Goal: Find contact information: Find contact information

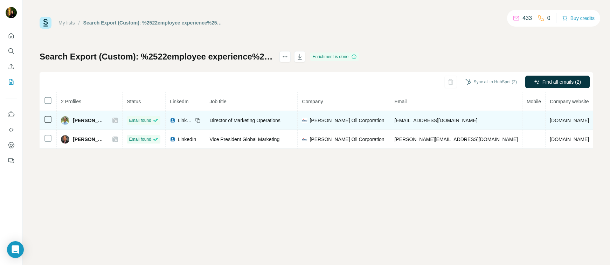
click at [113, 119] on icon at bounding box center [115, 121] width 4 height 6
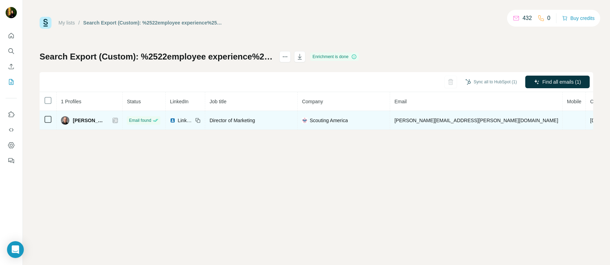
click at [113, 119] on icon at bounding box center [115, 121] width 4 height 6
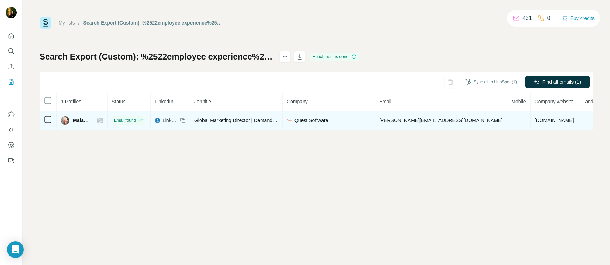
click at [100, 119] on icon at bounding box center [100, 121] width 4 height 6
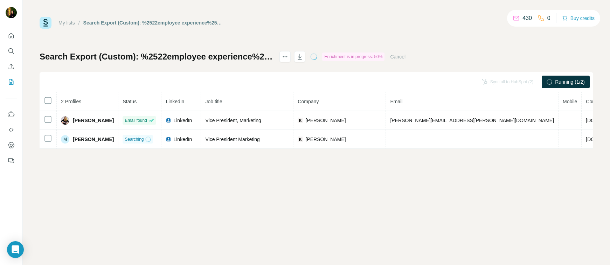
click at [84, 180] on div "My lists / Search Export (Custom): %2522employee experience%2522 OR %2522workpl…" at bounding box center [316, 132] width 587 height 265
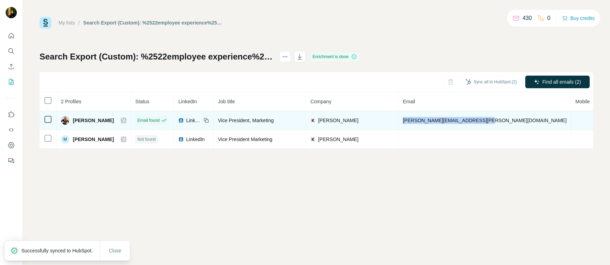
drag, startPoint x: 469, startPoint y: 120, endPoint x: 395, endPoint y: 120, distance: 74.6
click at [398, 120] on td "lindsay.lewis@kellyservices.com" at bounding box center [484, 120] width 173 height 19
copy span "lindsay.lewis@kellyservices.com"
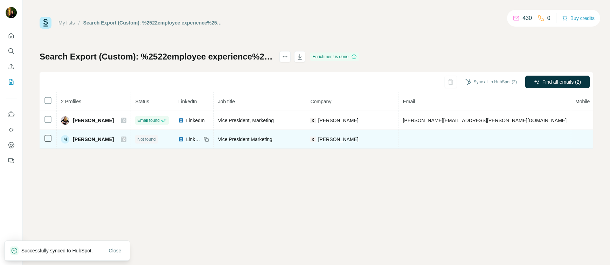
click at [122, 138] on icon at bounding box center [124, 139] width 4 height 4
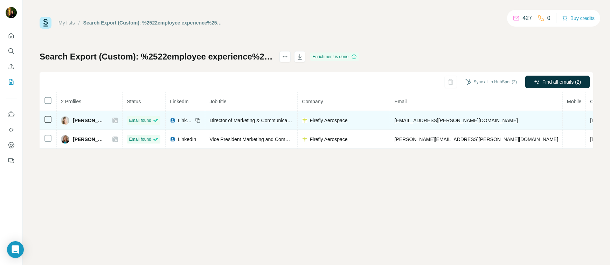
click at [113, 120] on icon at bounding box center [115, 120] width 4 height 4
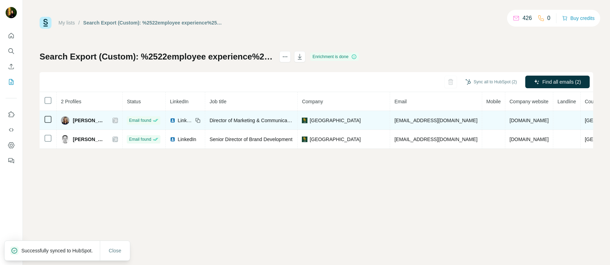
click at [117, 119] on icon at bounding box center [115, 121] width 4 height 6
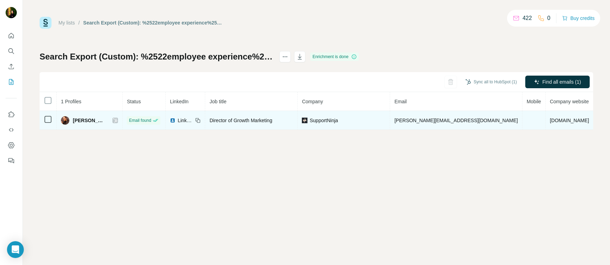
click at [113, 121] on icon at bounding box center [115, 121] width 4 height 6
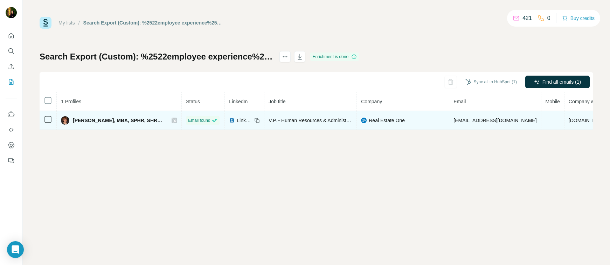
click at [173, 122] on icon at bounding box center [175, 120] width 4 height 4
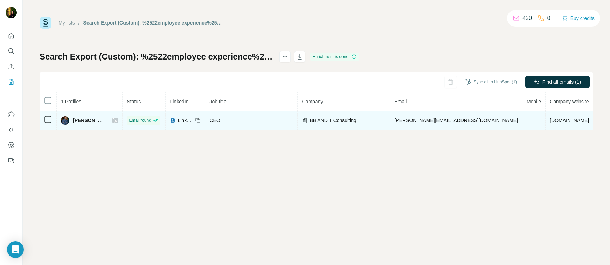
click at [113, 120] on icon at bounding box center [115, 120] width 4 height 4
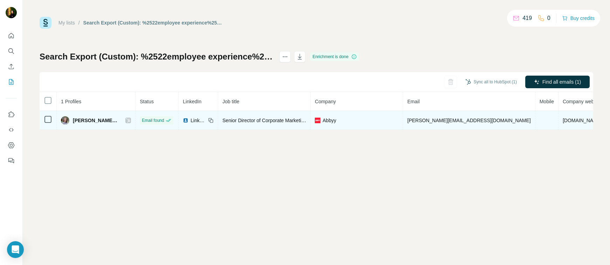
click at [126, 121] on icon at bounding box center [128, 120] width 4 height 4
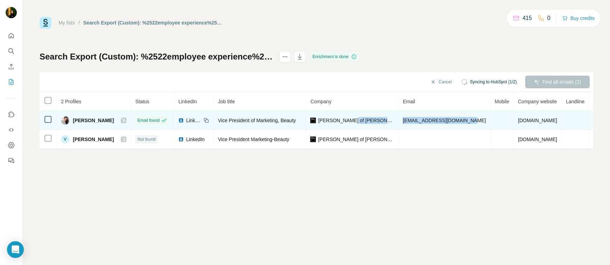
drag, startPoint x: 387, startPoint y: 120, endPoint x: 468, endPoint y: 119, distance: 81.2
click at [468, 119] on span "aknappman@helenoftroy.com" at bounding box center [444, 121] width 83 height 6
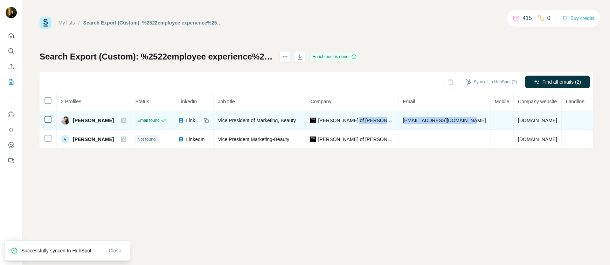
copy tr "aknappman@helenoftroy.com"
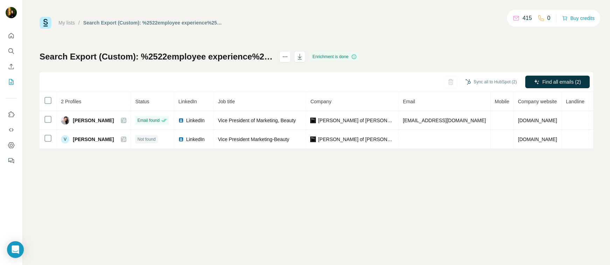
click at [251, 30] on div "My lists / Search Export (Custom): %2522employee experience%2522 OR %2522workpl…" at bounding box center [316, 83] width 553 height 132
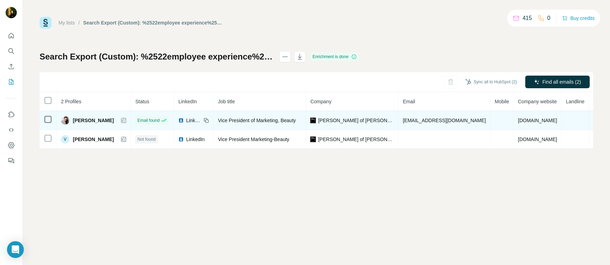
click at [122, 120] on icon at bounding box center [124, 120] width 4 height 4
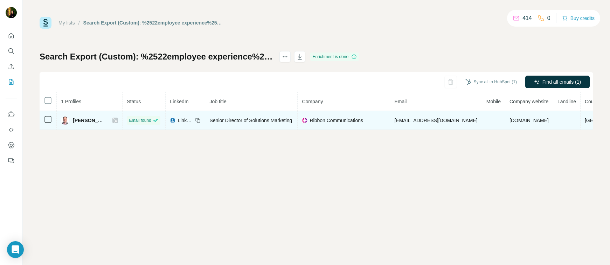
click at [113, 121] on icon at bounding box center [115, 121] width 4 height 6
click at [113, 120] on icon at bounding box center [115, 120] width 4 height 4
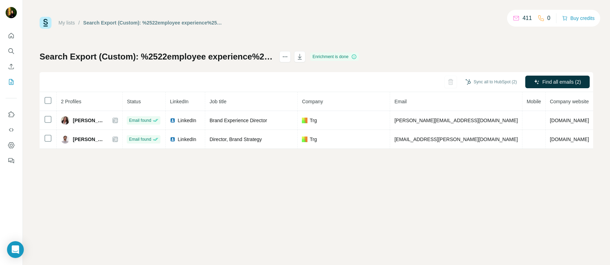
click at [309, 33] on div "My lists / Search Export (Custom): %2522employee experience%2522 OR %2522workpl…" at bounding box center [316, 83] width 553 height 132
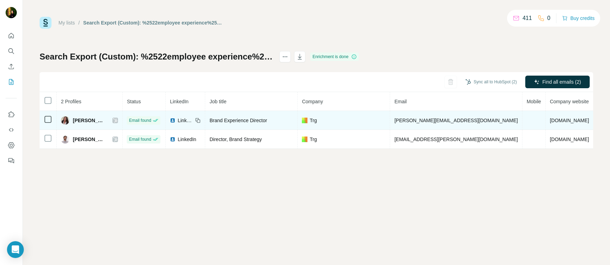
click at [113, 120] on icon at bounding box center [115, 121] width 4 height 6
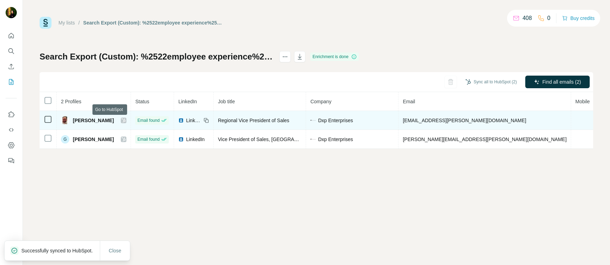
click at [121, 120] on icon at bounding box center [123, 121] width 4 height 6
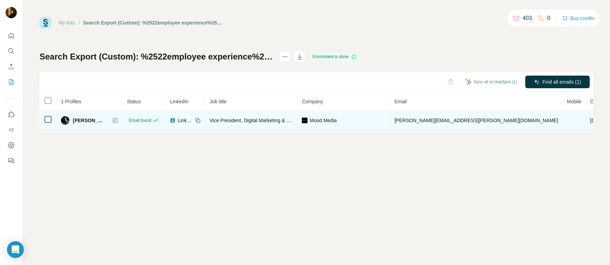
click at [112, 118] on div at bounding box center [115, 121] width 6 height 6
click at [113, 119] on icon at bounding box center [115, 121] width 4 height 6
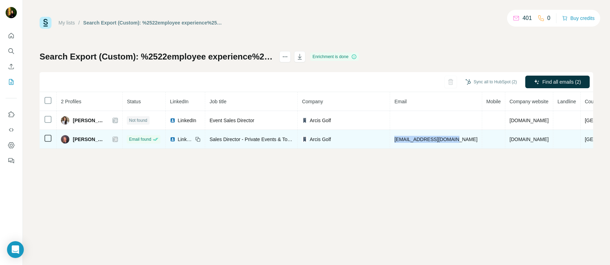
drag, startPoint x: 398, startPoint y: 140, endPoint x: 451, endPoint y: 142, distance: 53.6
click at [452, 142] on span "[EMAIL_ADDRESS][DOMAIN_NAME]" at bounding box center [435, 140] width 83 height 6
copy span "[EMAIL_ADDRESS][DOMAIN_NAME]"
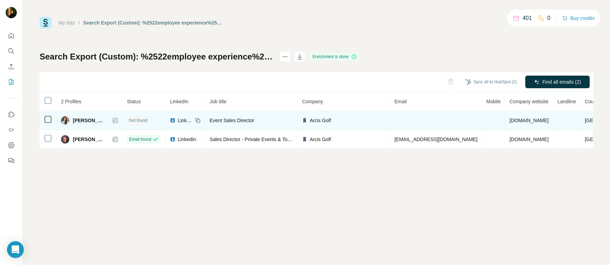
click at [117, 119] on icon at bounding box center [115, 121] width 4 height 6
click at [116, 121] on icon at bounding box center [115, 121] width 4 height 6
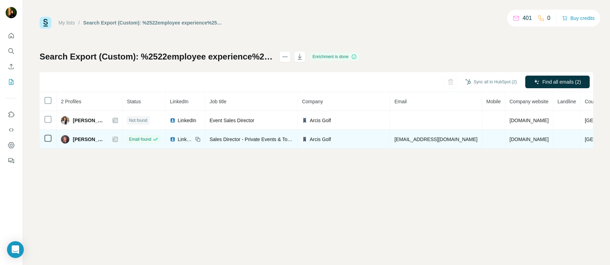
click at [117, 138] on icon at bounding box center [115, 140] width 4 height 6
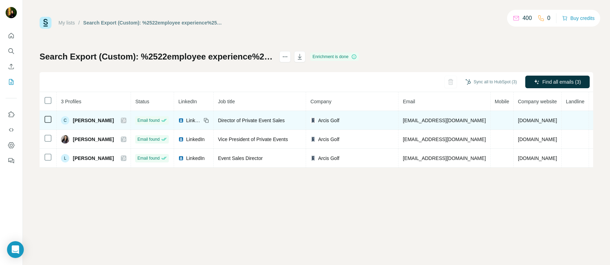
click at [126, 118] on icon at bounding box center [124, 120] width 4 height 4
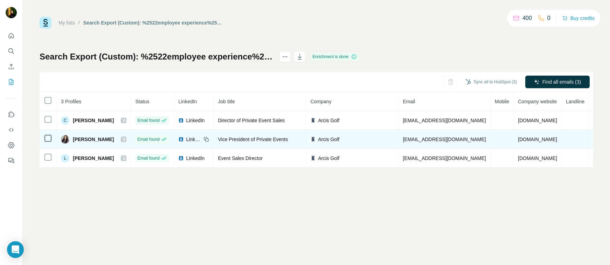
click at [126, 140] on icon at bounding box center [124, 139] width 4 height 4
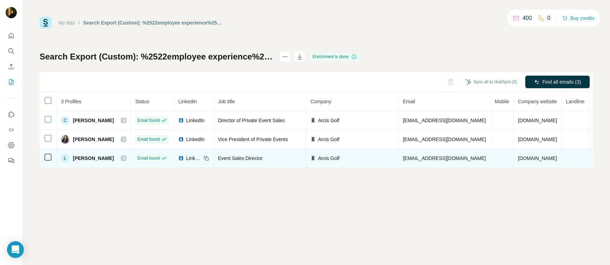
click at [125, 158] on icon at bounding box center [123, 158] width 4 height 6
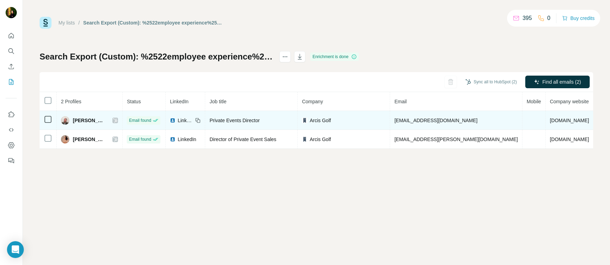
click at [115, 121] on icon at bounding box center [115, 121] width 4 height 6
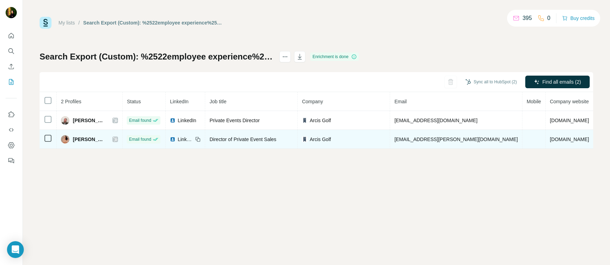
click at [116, 140] on icon at bounding box center [115, 139] width 4 height 4
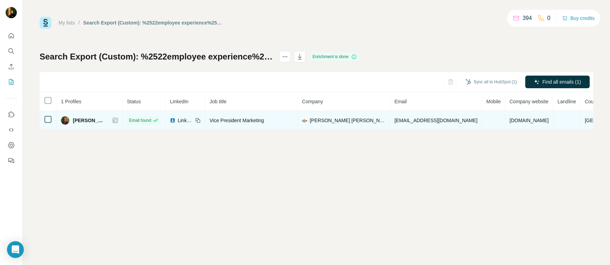
click at [113, 121] on icon at bounding box center [115, 121] width 4 height 6
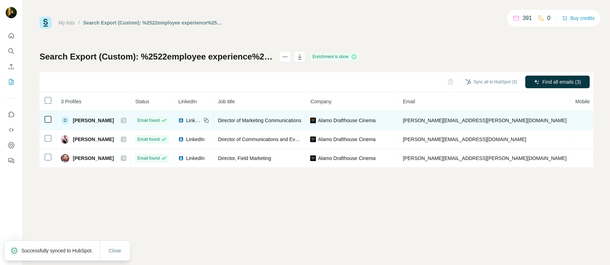
click at [122, 121] on icon at bounding box center [123, 121] width 4 height 6
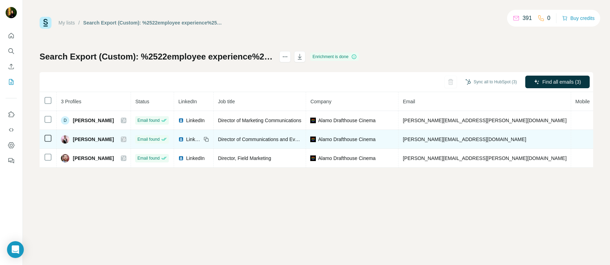
click at [122, 138] on icon at bounding box center [124, 139] width 4 height 4
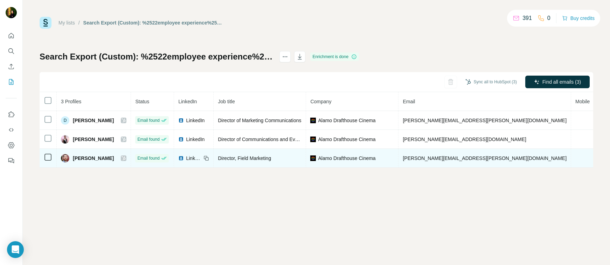
click at [122, 159] on icon at bounding box center [124, 158] width 4 height 4
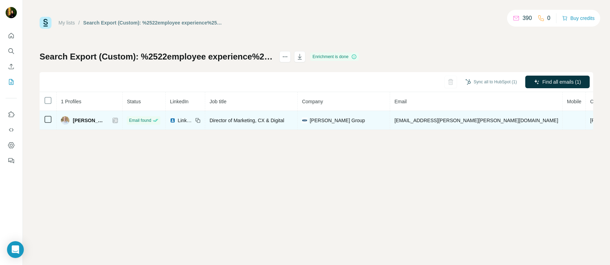
click at [113, 121] on icon at bounding box center [115, 121] width 4 height 6
click at [113, 118] on icon at bounding box center [115, 120] width 4 height 4
click at [113, 121] on icon at bounding box center [115, 121] width 4 height 6
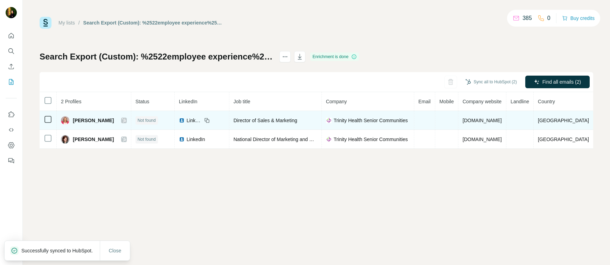
click at [122, 122] on icon at bounding box center [124, 121] width 4 height 6
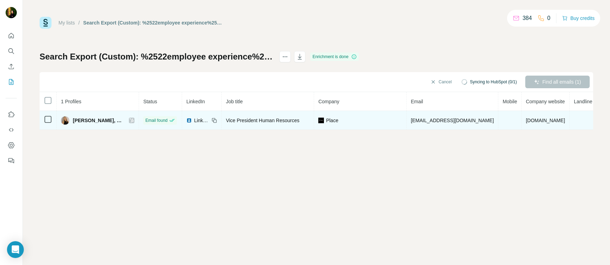
click at [130, 121] on icon at bounding box center [132, 121] width 4 height 6
